Goal: Use online tool/utility

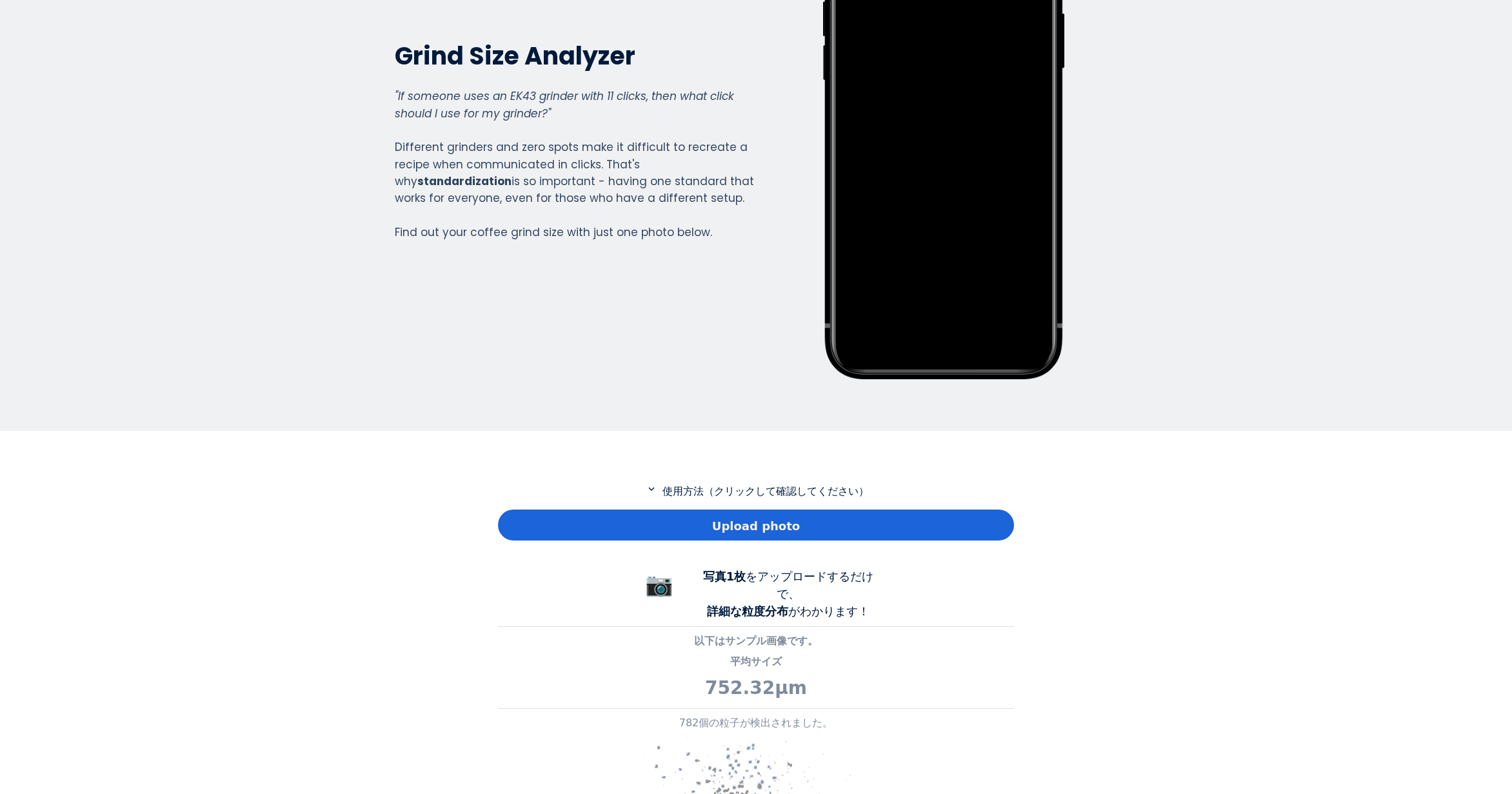
scroll to position [933, 517]
click at [648, 514] on div "Upload photo" at bounding box center [756, 523] width 517 height 31
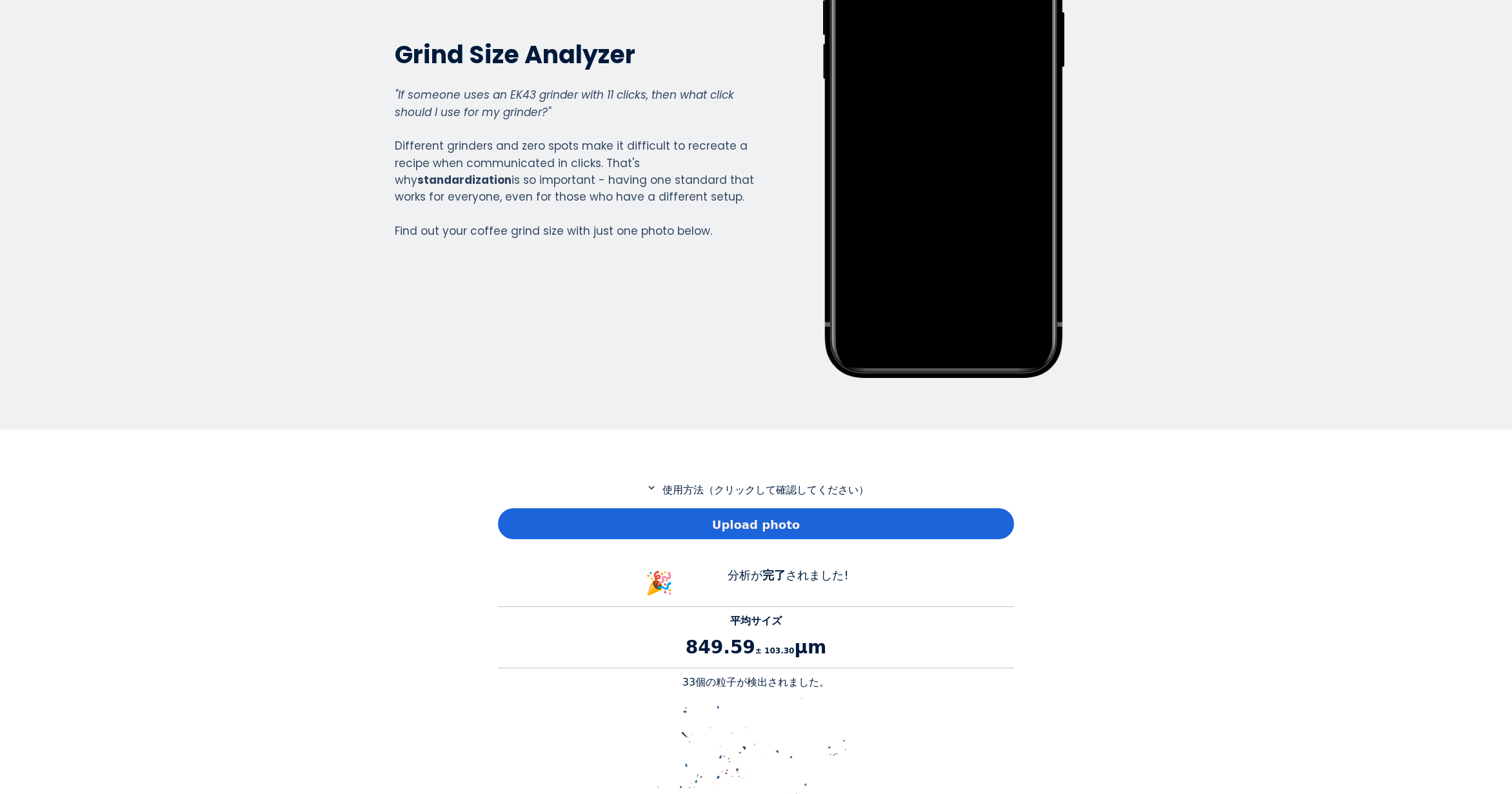
scroll to position [1185, 517]
click at [696, 680] on p "33個の粒子が検出されました。" at bounding box center [756, 683] width 517 height 15
copy p "33"
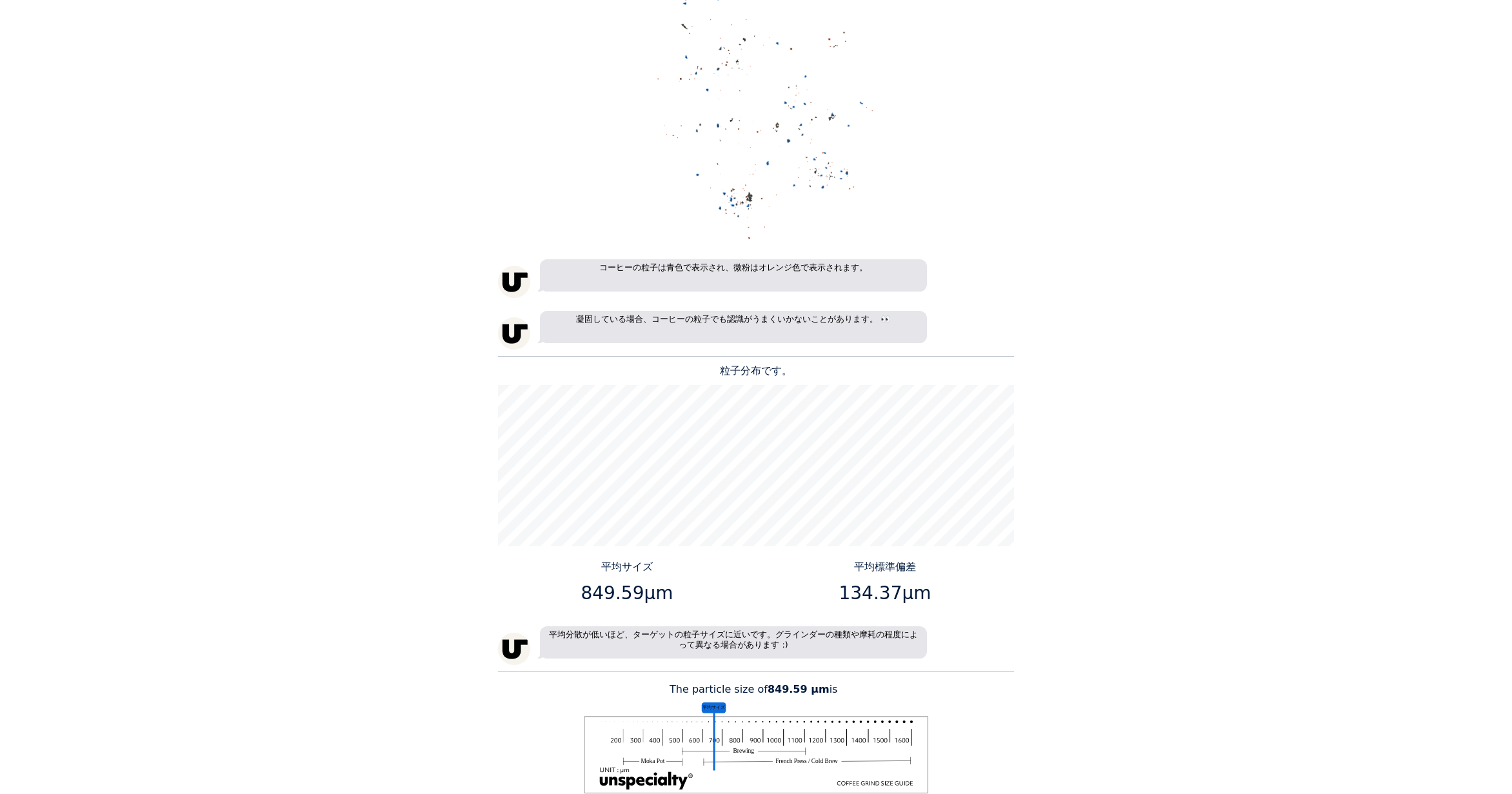
scroll to position [903, 0]
drag, startPoint x: 636, startPoint y: 593, endPoint x: 587, endPoint y: 594, distance: 49.0
click at [587, 594] on p "849.59μm" at bounding box center [627, 593] width 248 height 27
copy p "849.59"
drag, startPoint x: 894, startPoint y: 592, endPoint x: 845, endPoint y: 590, distance: 49.0
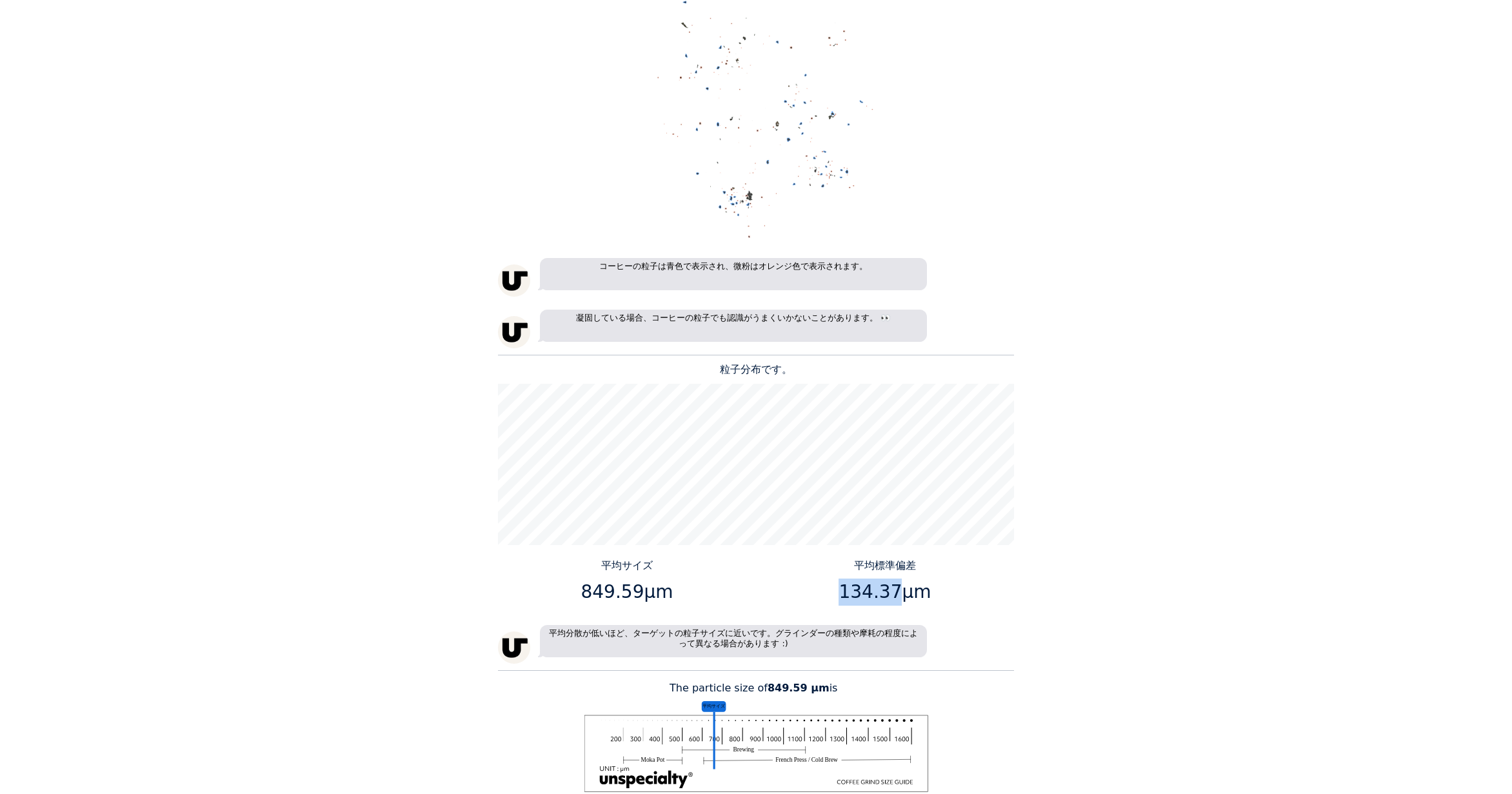
click at [845, 590] on p "134.37μm" at bounding box center [886, 593] width 248 height 27
copy p "134.37"
